Goal: Transaction & Acquisition: Subscribe to service/newsletter

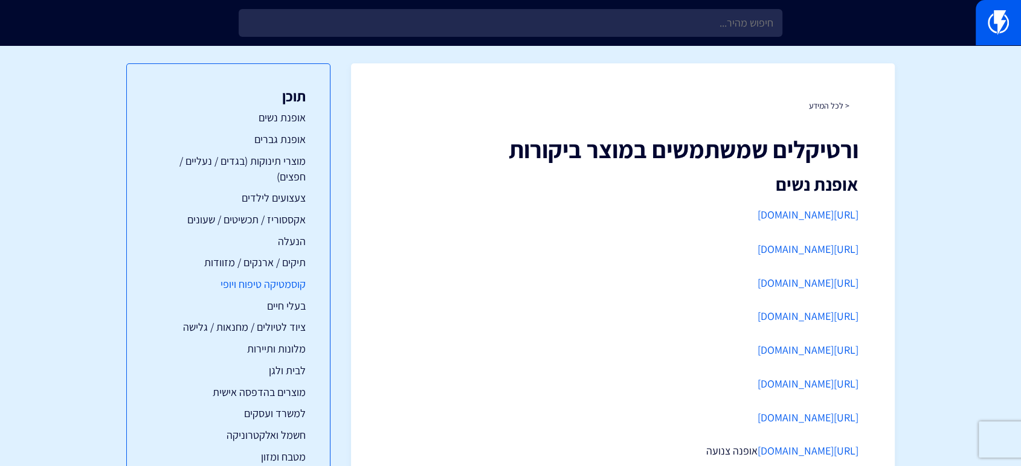
click at [279, 284] on link "קוסמטיקה טיפוח ויופי" at bounding box center [228, 285] width 155 height 16
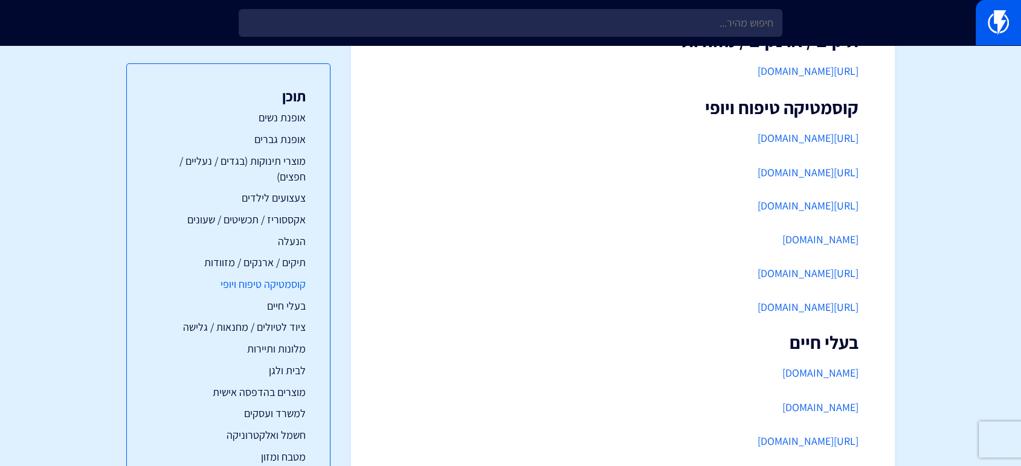
scroll to position [1224, 0]
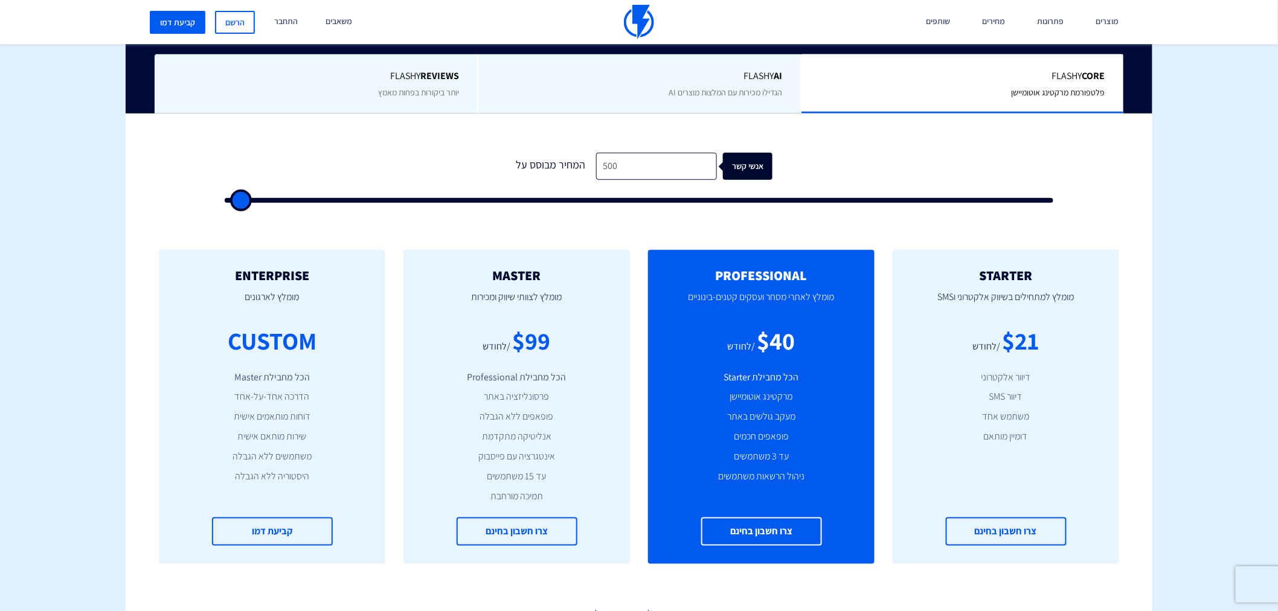
scroll to position [313, 0]
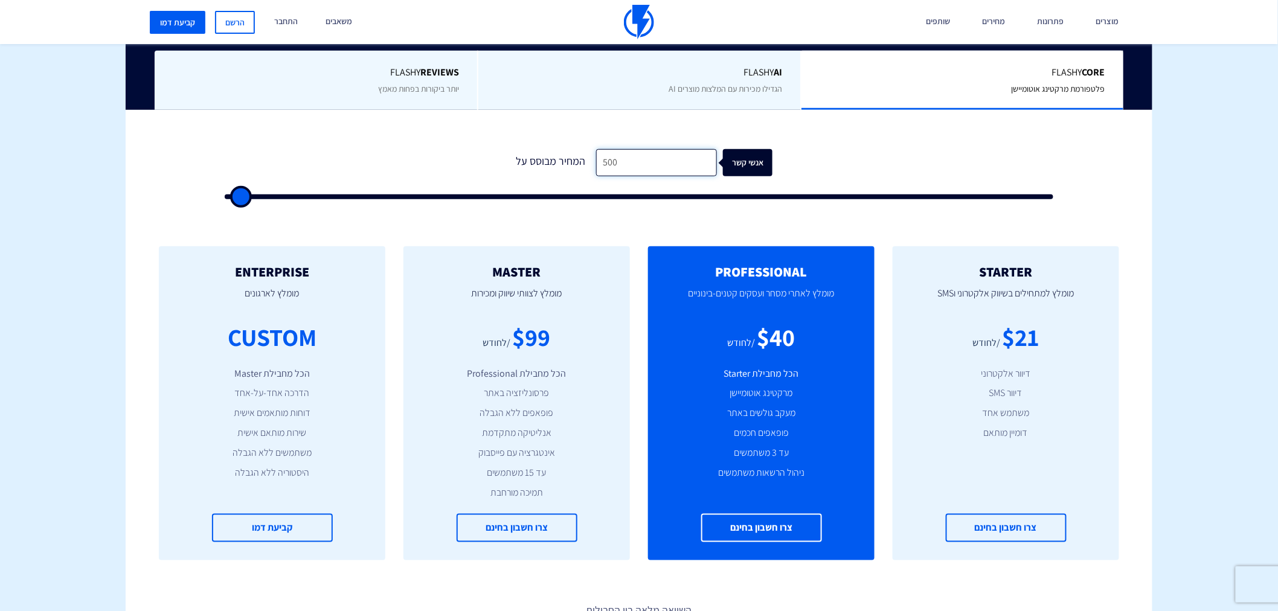
click at [630, 152] on input "500" at bounding box center [656, 162] width 121 height 27
type input "500"
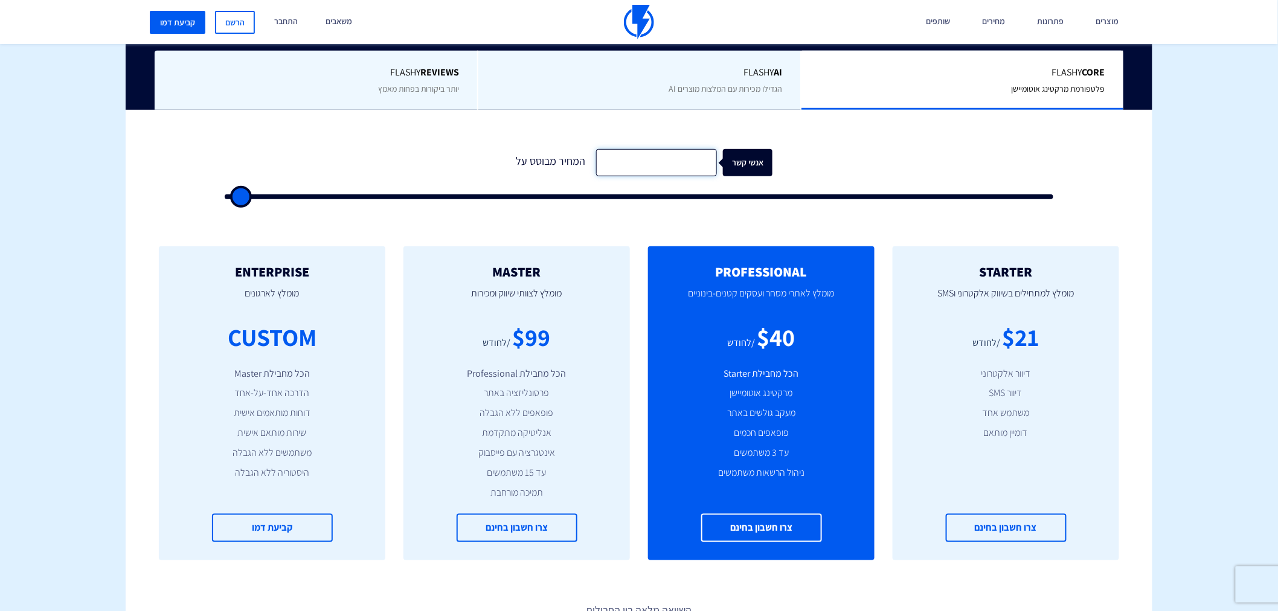
type input "500"
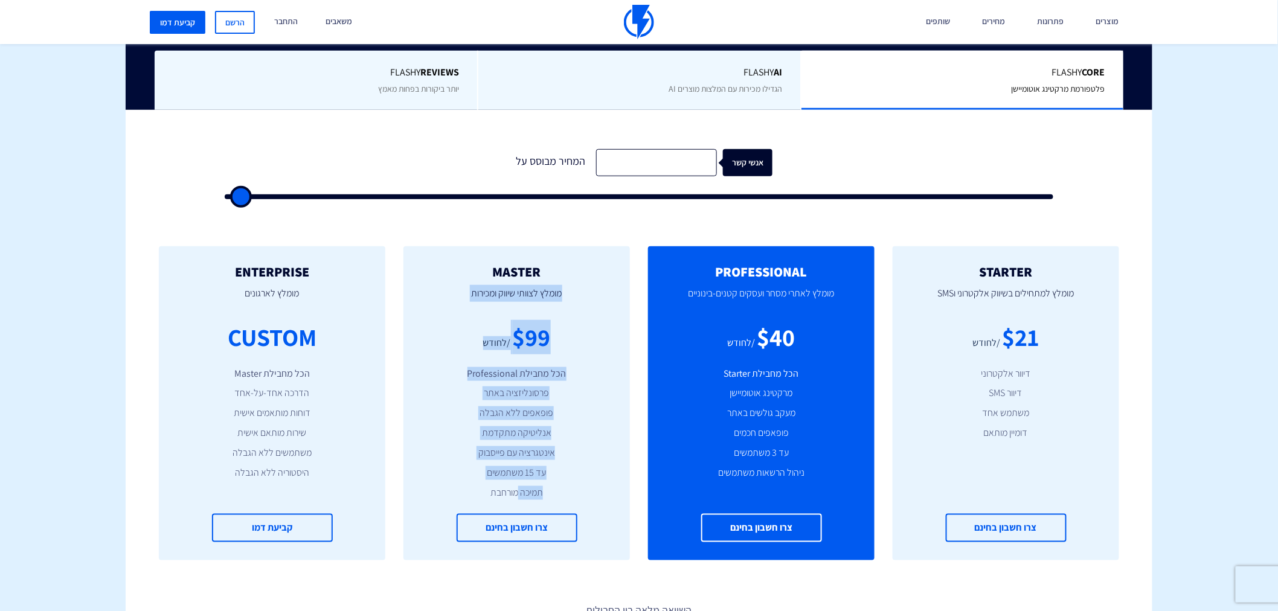
drag, startPoint x: 538, startPoint y: 266, endPoint x: 516, endPoint y: 509, distance: 243.1
click at [516, 509] on div "MASTER [PERSON_NAME] לצוותי שיווק ומכירות $99 /לחודש הכל מחבילת Professional פר…" at bounding box center [516, 403] width 226 height 314
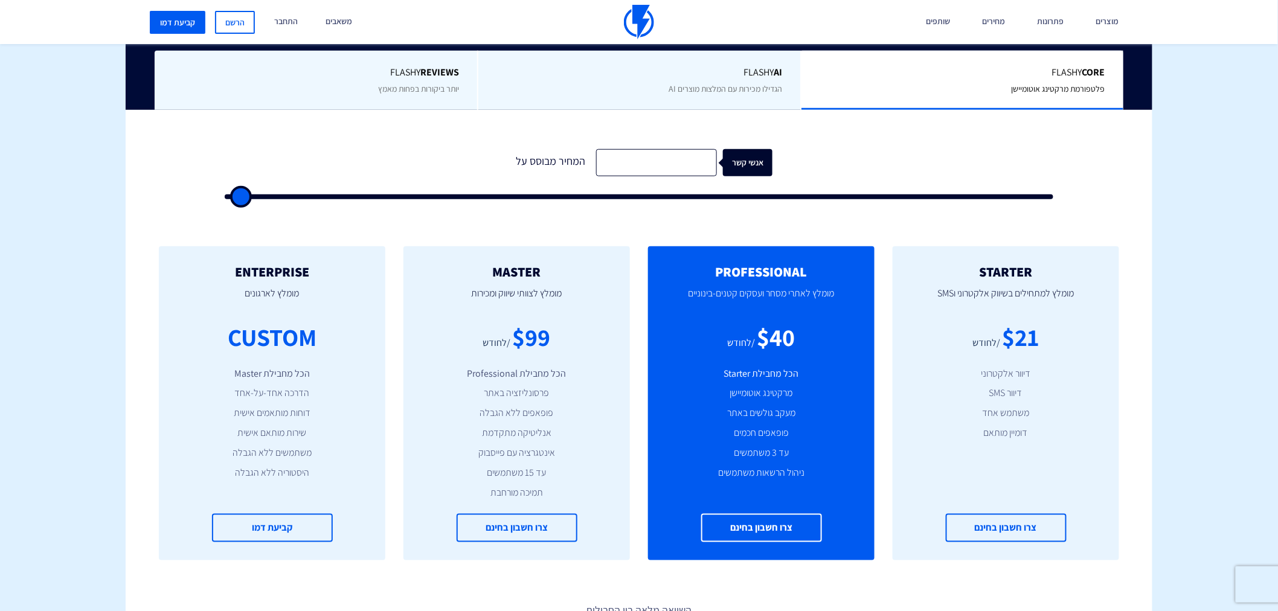
click at [500, 488] on li "תמיכה מורחבת" at bounding box center [517, 493] width 190 height 14
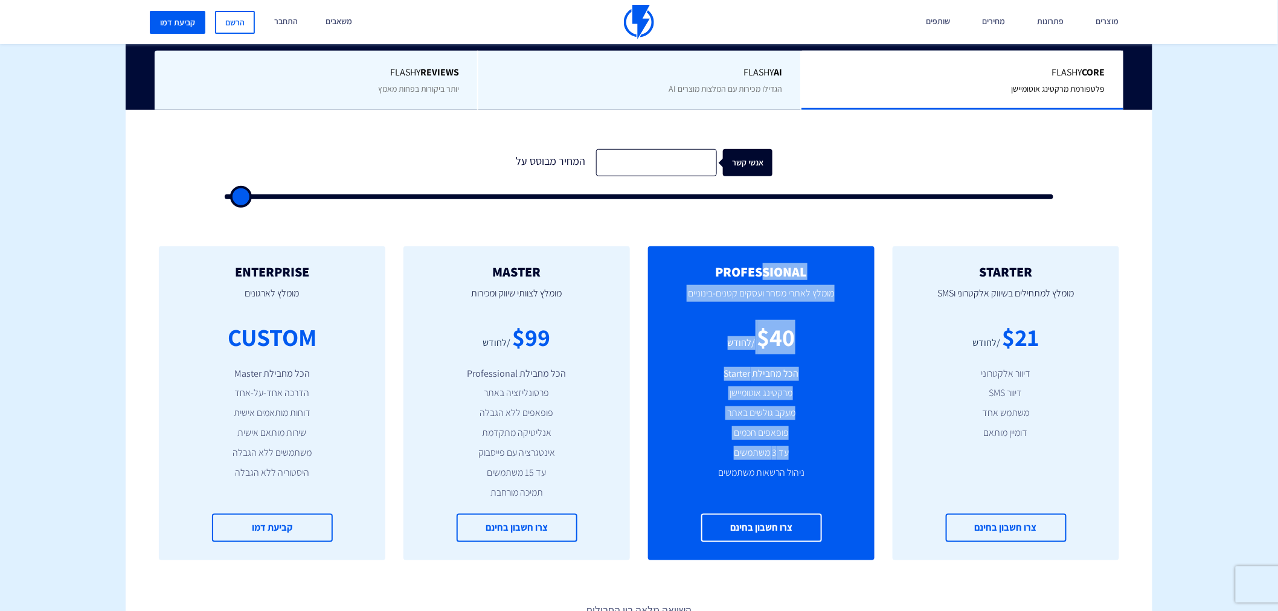
drag, startPoint x: 759, startPoint y: 264, endPoint x: 710, endPoint y: 456, distance: 198.2
click at [710, 456] on div "PROFESSIONAL מומלץ לאתרי מסחר ועסקים קטנים-בינוניים $40 /לחודש הכל מחבילת Start…" at bounding box center [761, 403] width 226 height 314
click at [710, 456] on li "עד 3 משתמשים" at bounding box center [761, 453] width 190 height 14
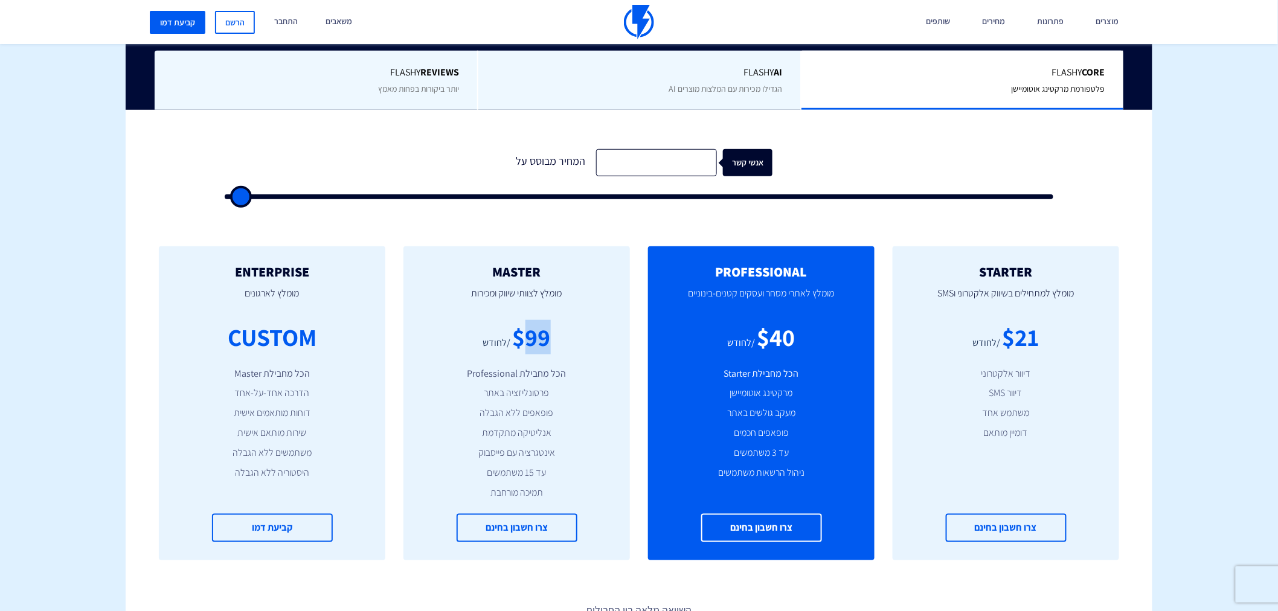
drag, startPoint x: 522, startPoint y: 332, endPoint x: 568, endPoint y: 337, distance: 45.6
click at [568, 337] on div "$99 /לחודש" at bounding box center [517, 337] width 190 height 34
click at [568, 155] on div "המחיר מבוסס על" at bounding box center [551, 162] width 91 height 27
click at [647, 160] on input "text" at bounding box center [656, 162] width 121 height 27
type input "3"
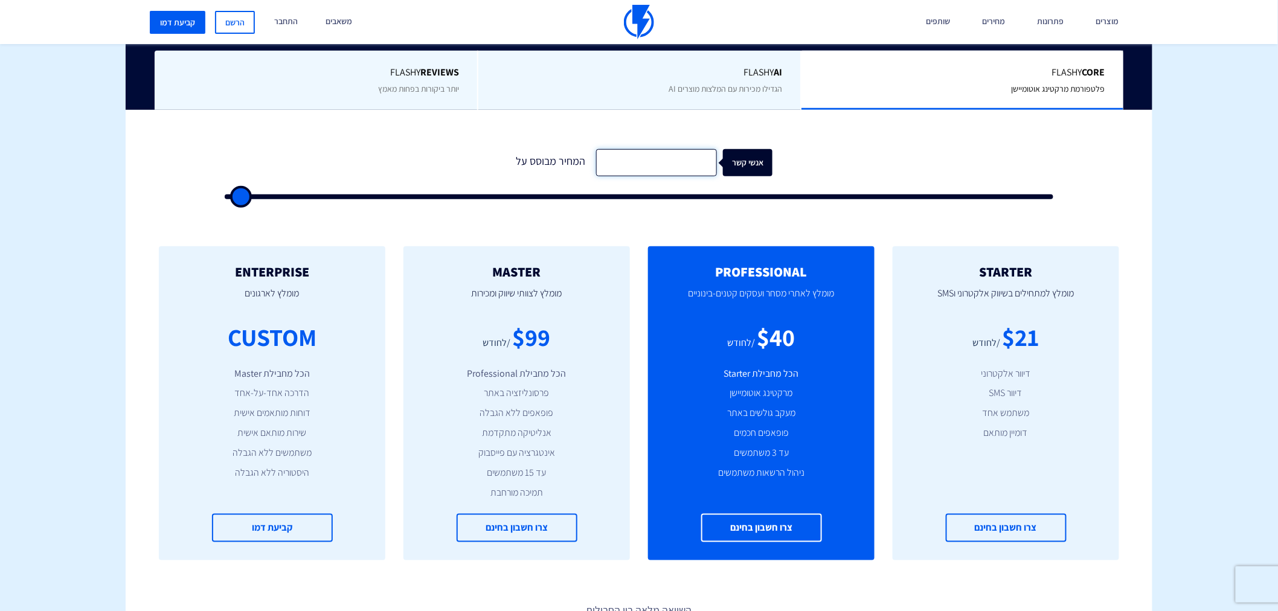
type input "500"
type input "30"
type input "500"
type input "300"
type input "500"
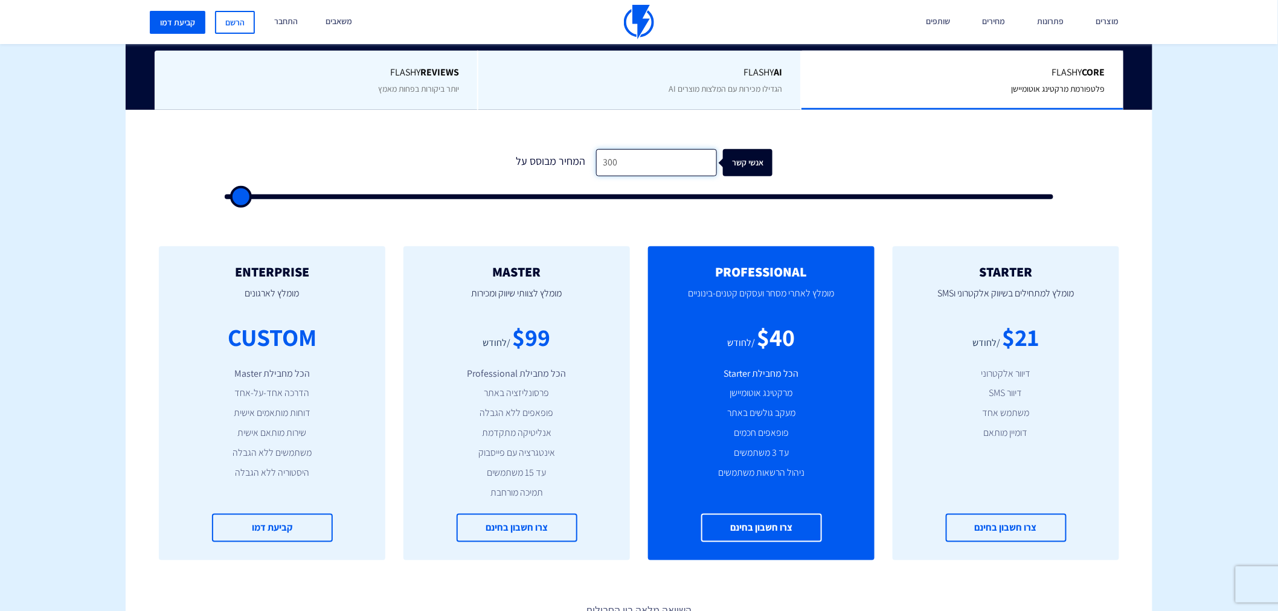
click at [617, 158] on input "300" at bounding box center [656, 162] width 121 height 27
type input "500"
type input "1"
type input "500"
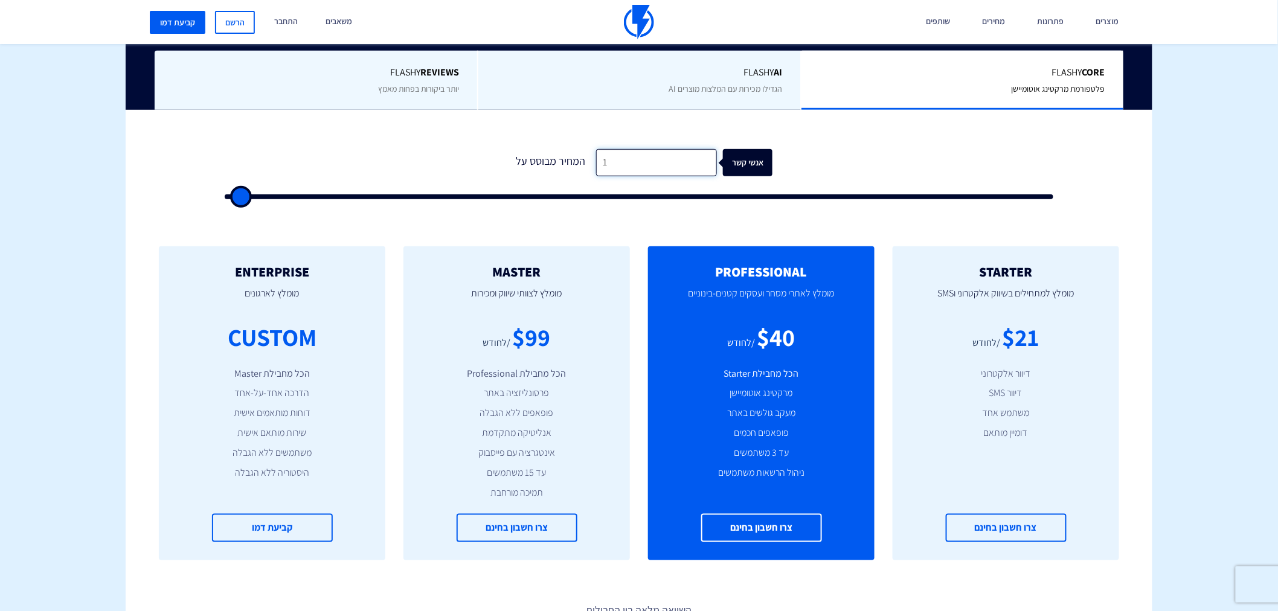
type input "10"
type input "500"
type input "100"
type input "500"
type input "1,000"
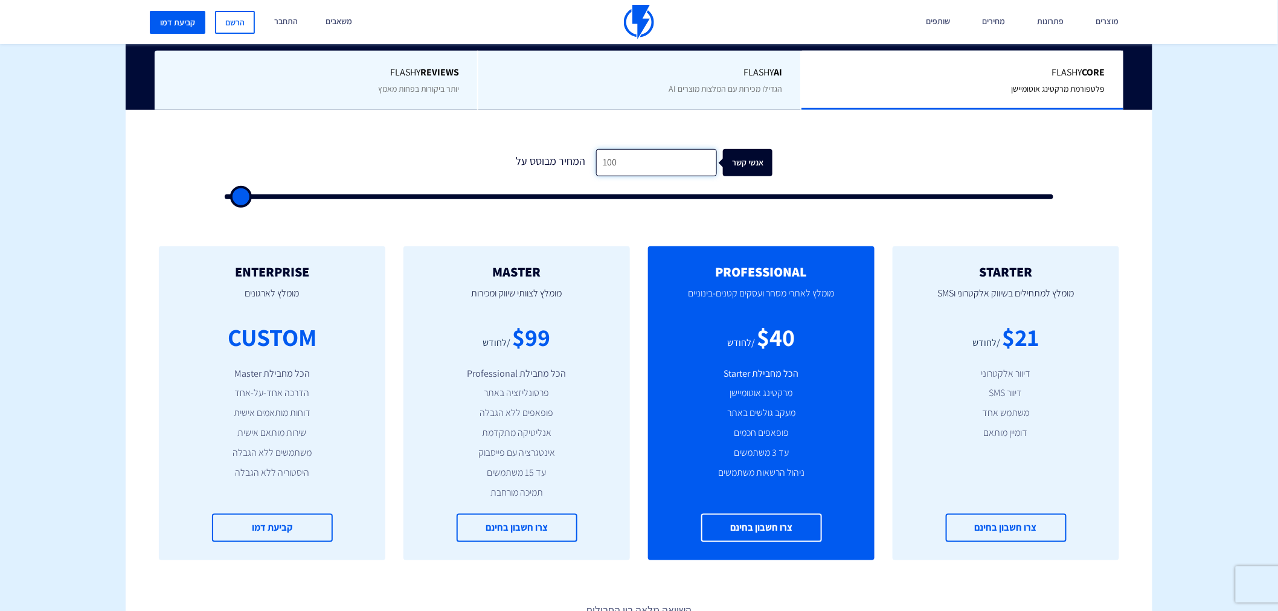
type input "1000"
type input "1,000"
drag, startPoint x: 635, startPoint y: 184, endPoint x: 636, endPoint y: 176, distance: 8.5
click at [635, 184] on form "0 המחיר מבוסס על 1,000 אנשי קשר" at bounding box center [639, 174] width 829 height 50
click at [636, 176] on input "1,000" at bounding box center [656, 162] width 121 height 27
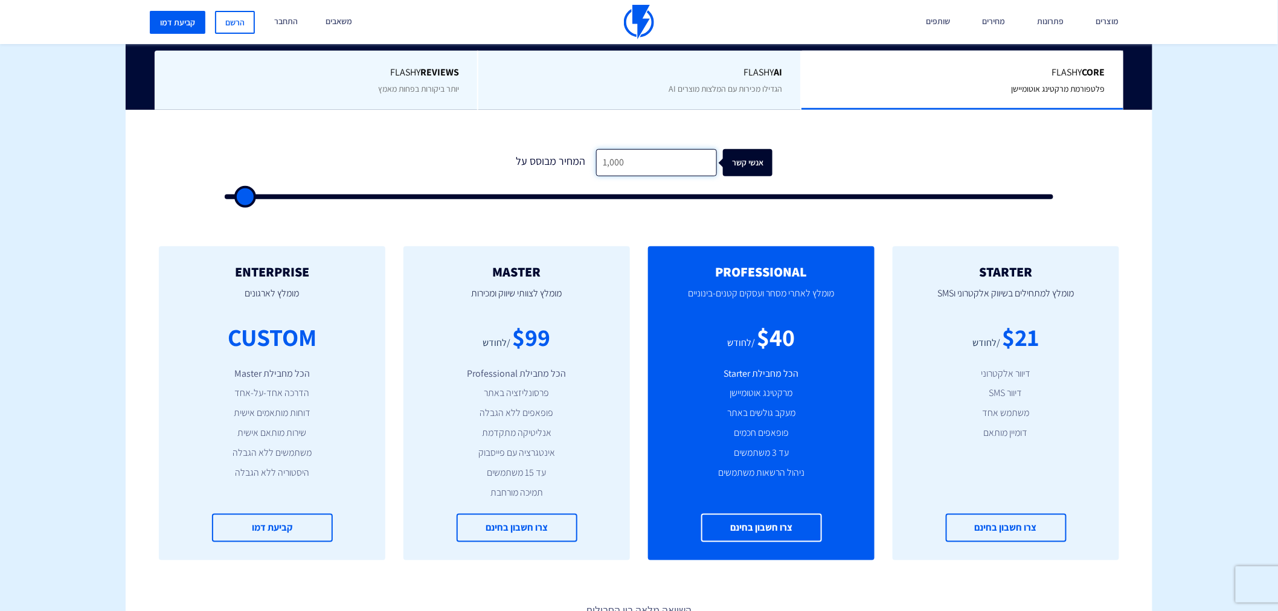
click at [636, 176] on input "1,000" at bounding box center [656, 162] width 121 height 27
type input "500"
type input "1"
type input "500"
type input "12"
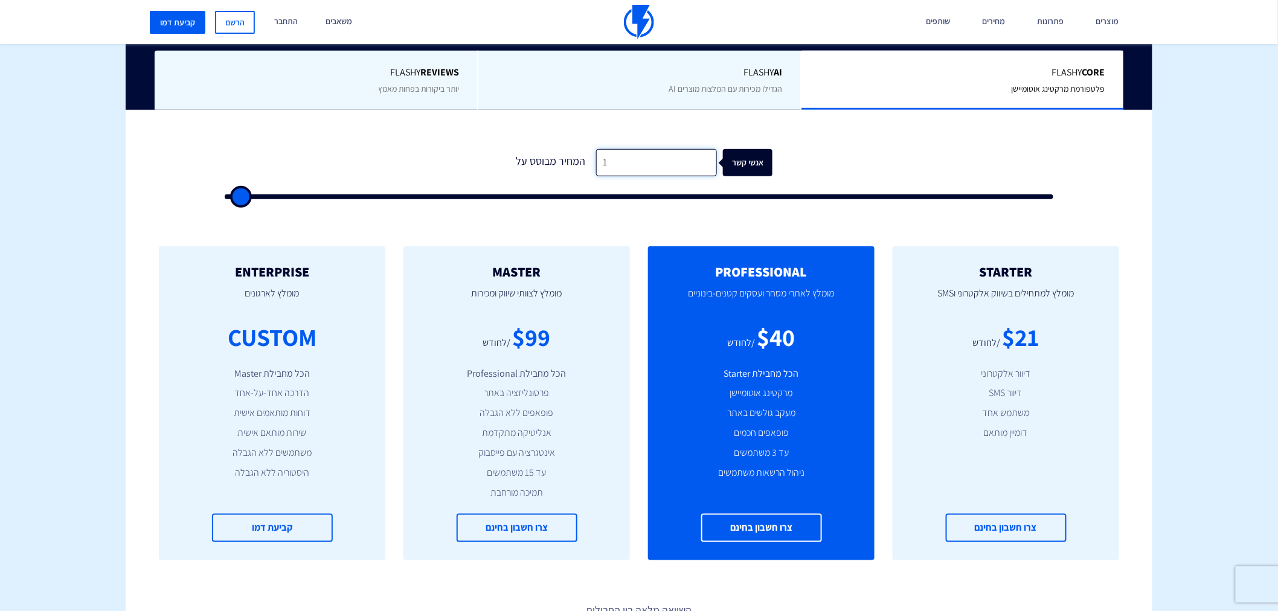
type input "500"
type input "1"
type input "500"
type input "13"
type input "500"
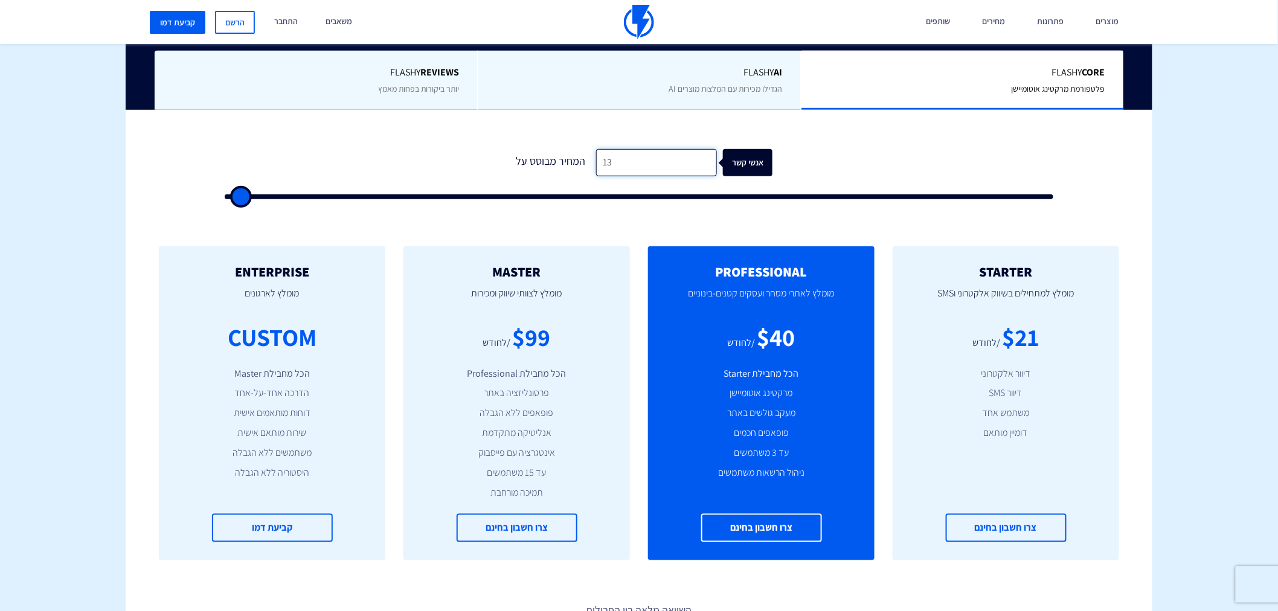
type input "130"
type input "500"
type input "1,300"
type input "1500"
drag, startPoint x: 771, startPoint y: 344, endPoint x: 789, endPoint y: 344, distance: 18.7
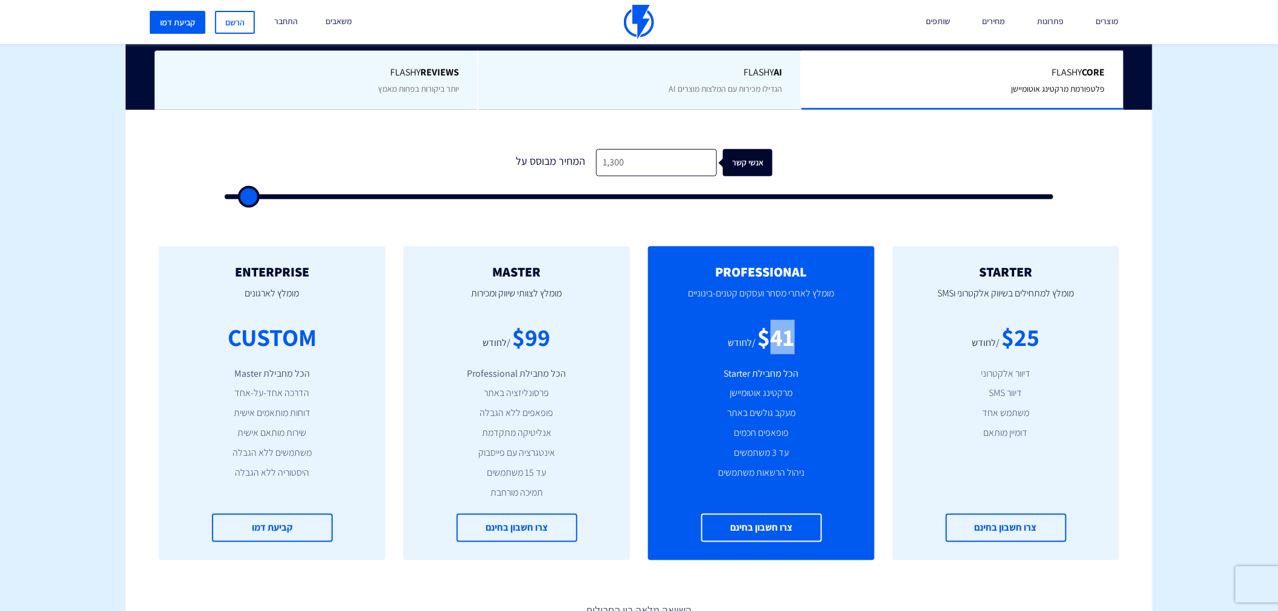
click at [789, 344] on div "$41" at bounding box center [776, 337] width 37 height 34
click at [630, 166] on input "1,300" at bounding box center [656, 162] width 121 height 27
type input "2"
type input "500"
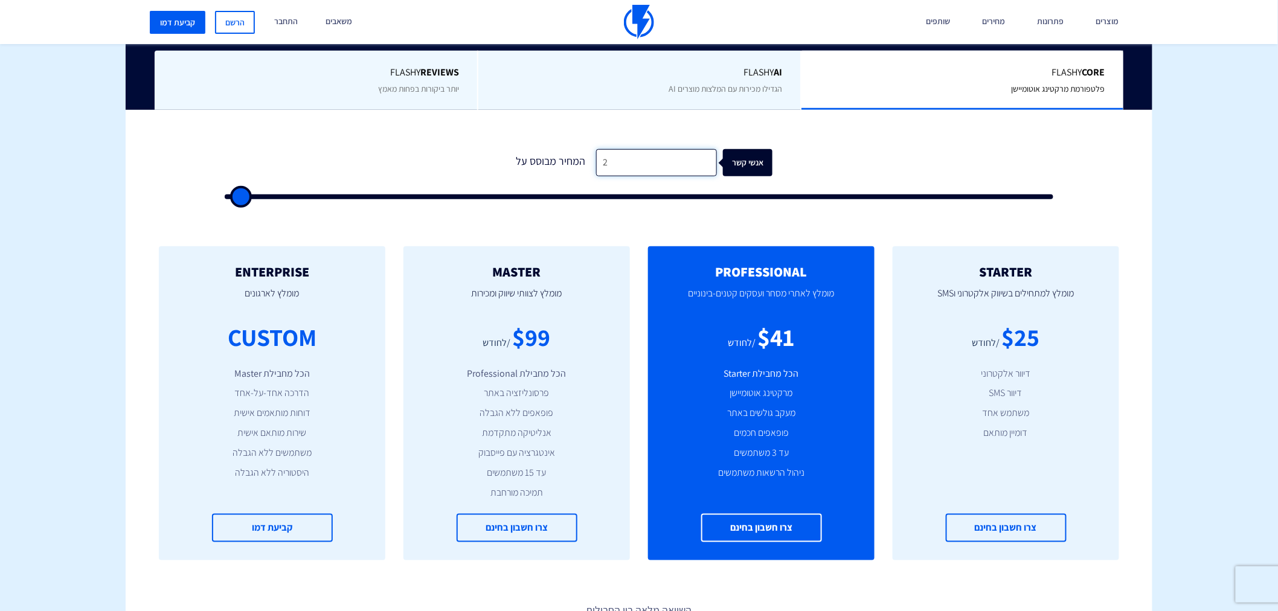
type input "20"
type input "500"
type input "205"
type input "500"
type input "2,050"
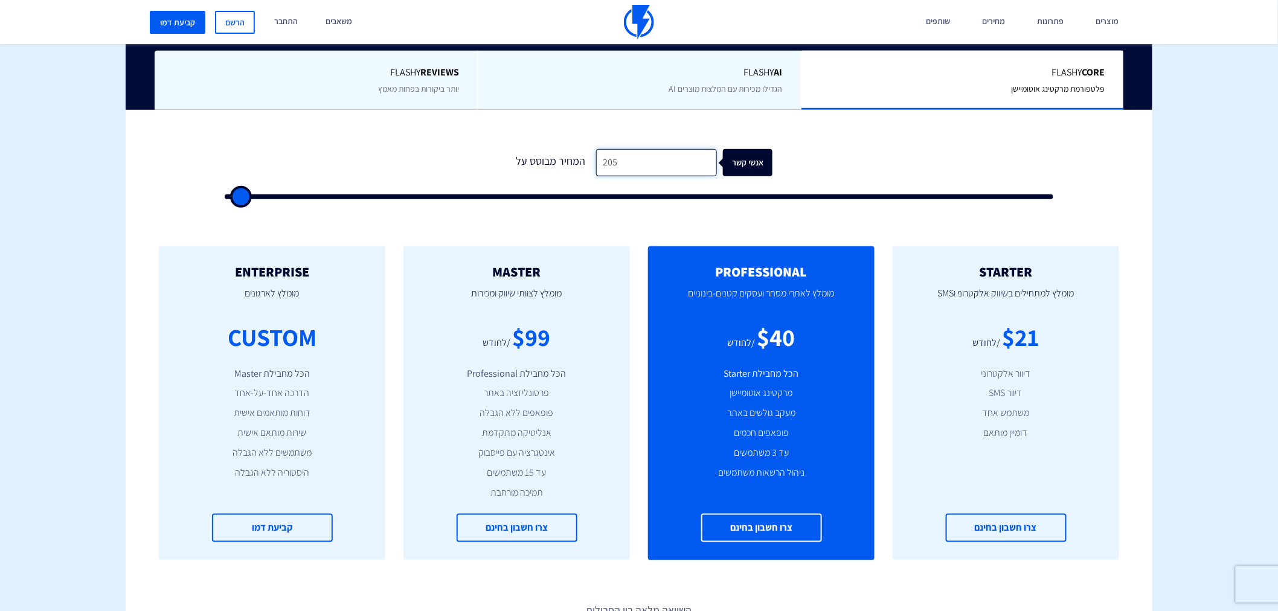
type input "2000"
type input "2,050"
drag, startPoint x: 521, startPoint y: 340, endPoint x: 556, endPoint y: 343, distance: 35.2
click at [556, 343] on div "$101 /לחודש" at bounding box center [517, 337] width 190 height 34
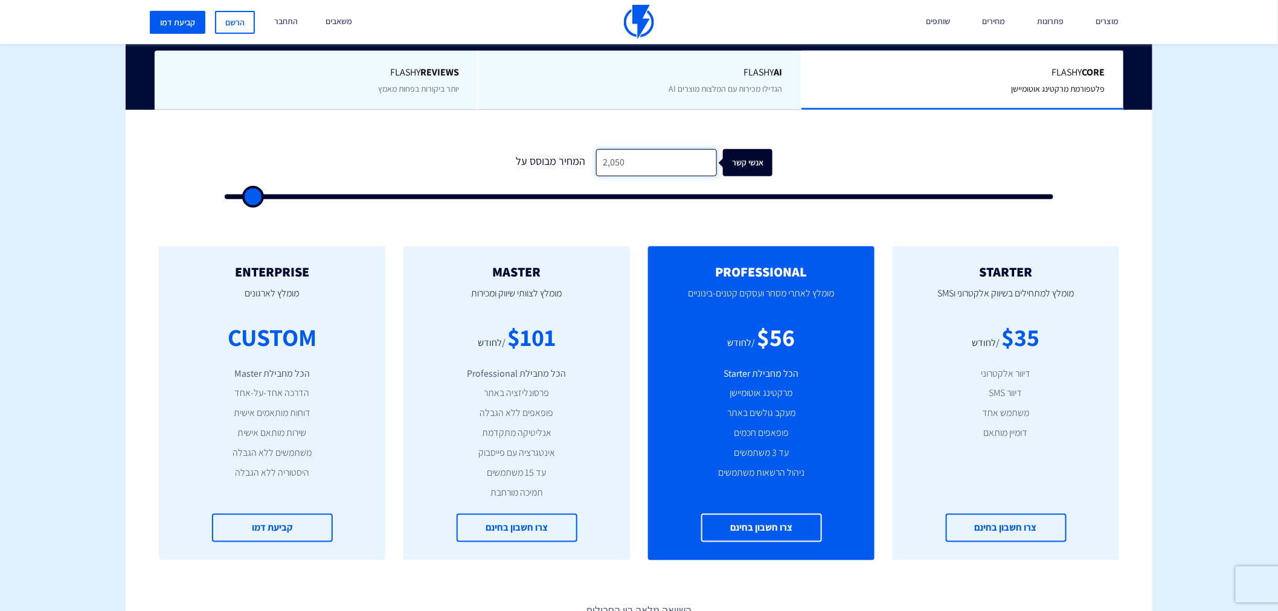
click at [644, 161] on input "2,050" at bounding box center [656, 162] width 121 height 27
type input "500"
click at [800, 346] on div "$40 /לחודש" at bounding box center [761, 337] width 190 height 34
click at [717, 328] on div "$40 /לחודש" at bounding box center [761, 337] width 190 height 34
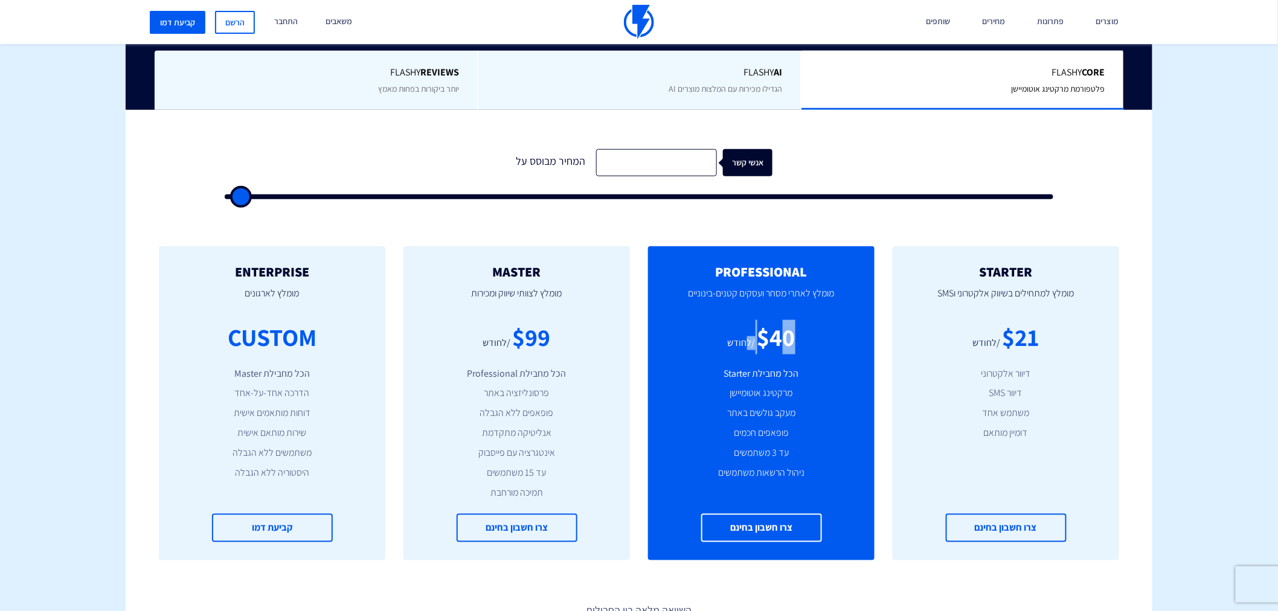
drag, startPoint x: 745, startPoint y: 336, endPoint x: 788, endPoint y: 337, distance: 42.3
click at [788, 337] on div "$40 /לחודש" at bounding box center [761, 337] width 190 height 34
click at [788, 337] on div "$40" at bounding box center [776, 337] width 38 height 34
drag, startPoint x: 469, startPoint y: 447, endPoint x: 550, endPoint y: 455, distance: 82.0
click at [550, 455] on li "אינטגרציה עם פייסבוק" at bounding box center [517, 453] width 190 height 14
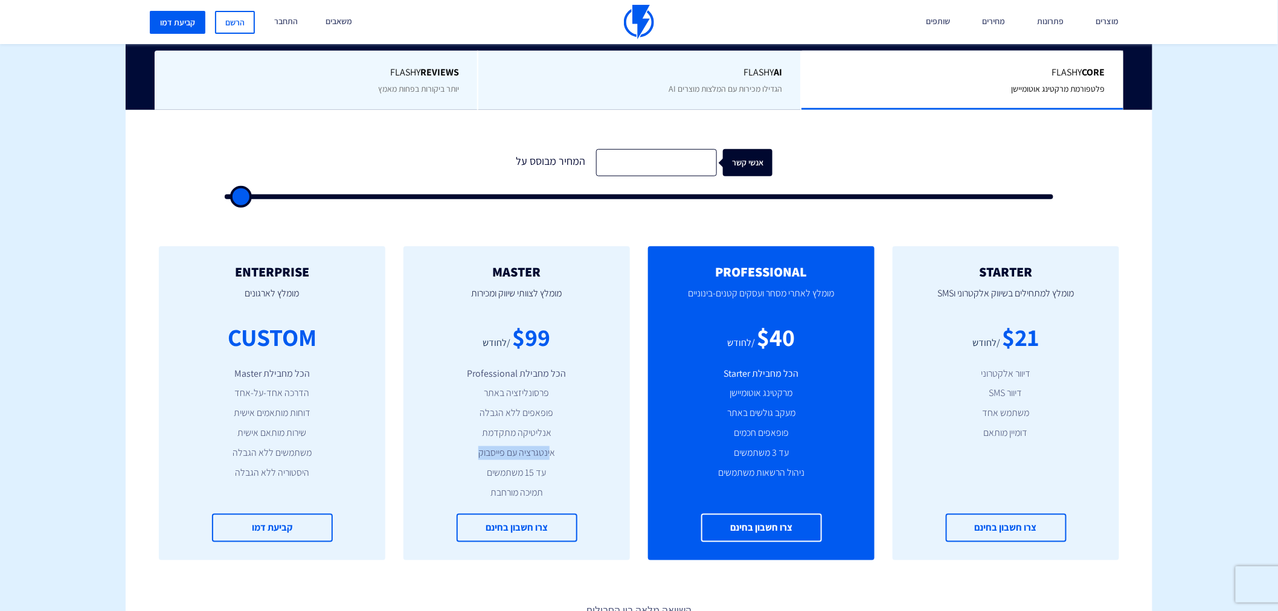
click at [550, 455] on li "אינטגרציה עם פייסבוק" at bounding box center [517, 453] width 190 height 14
drag, startPoint x: 469, startPoint y: 432, endPoint x: 542, endPoint y: 433, distance: 72.5
click at [542, 433] on li "אנליטיקה מתקדמת" at bounding box center [517, 433] width 190 height 14
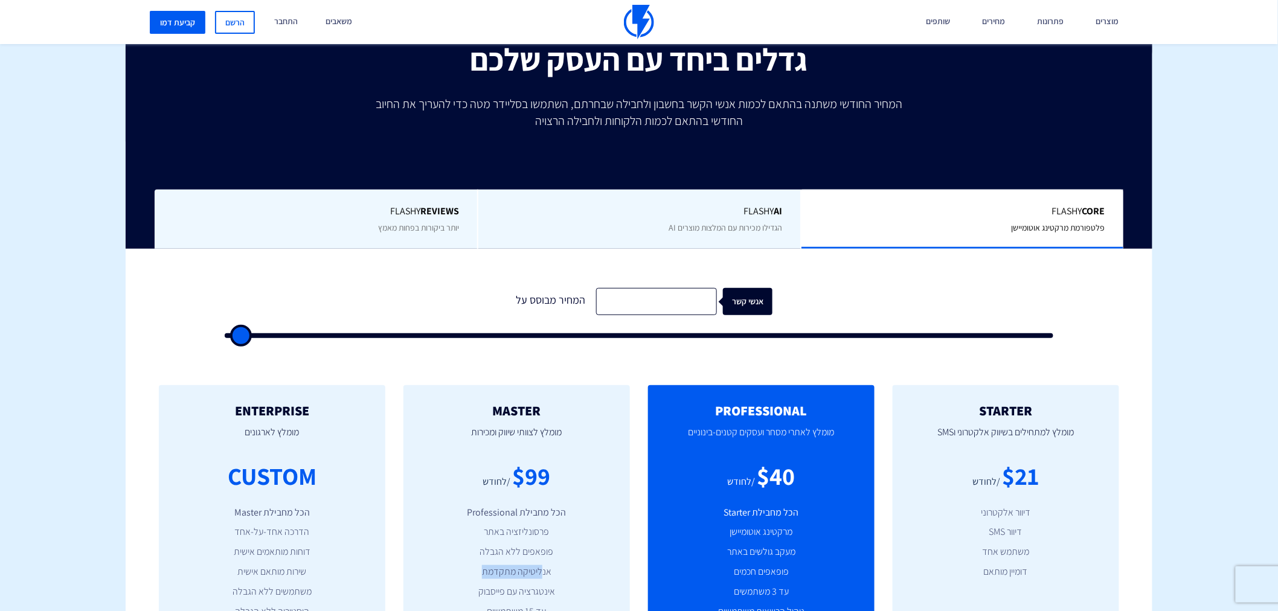
click at [491, 459] on p "מומלץ לצוותי שיווק ומכירות" at bounding box center [517, 438] width 190 height 41
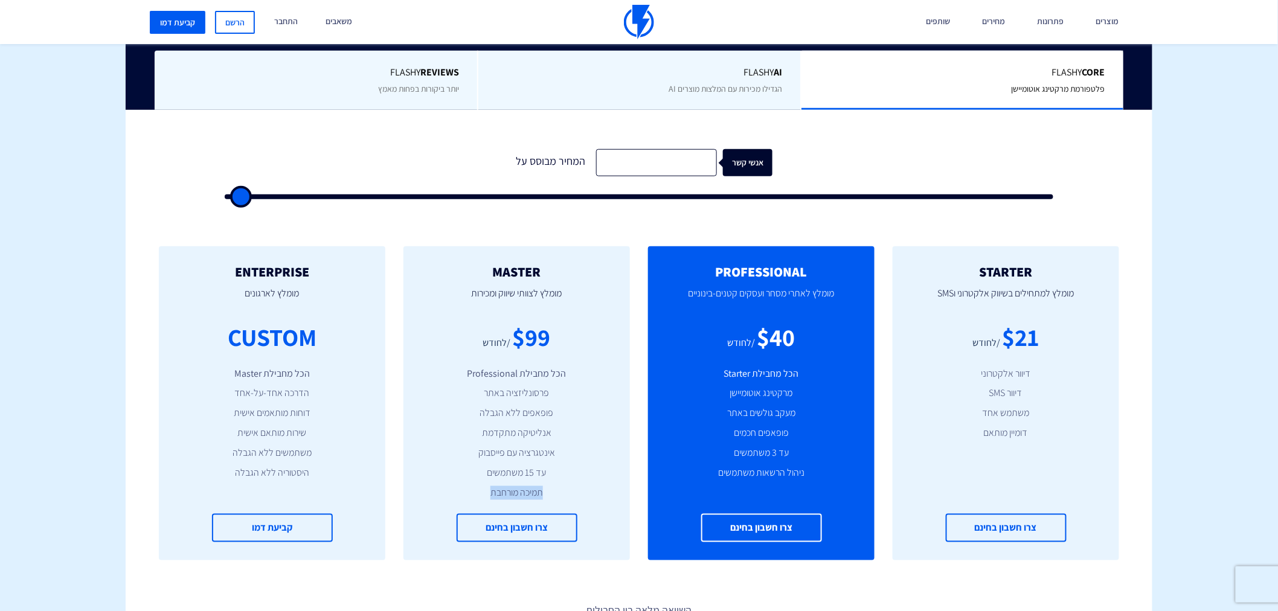
drag, startPoint x: 497, startPoint y: 497, endPoint x: 548, endPoint y: 498, distance: 51.3
click at [548, 498] on li "תמיכה מורחבת" at bounding box center [517, 493] width 190 height 14
click at [237, 16] on link "הרשם" at bounding box center [235, 22] width 40 height 23
